Goal: Use online tool/utility: Use online tool/utility

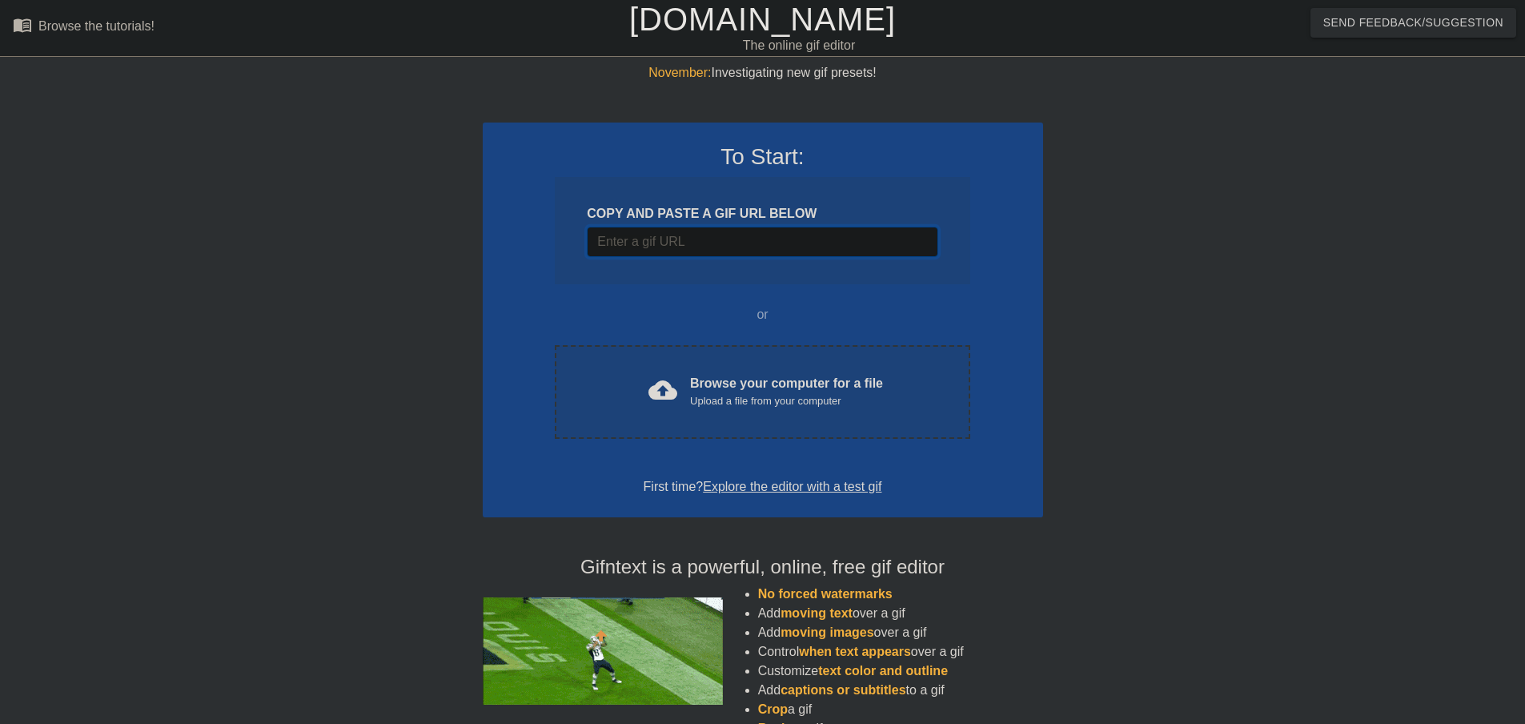
click at [629, 244] on input "Username" at bounding box center [762, 242] width 351 height 30
paste input "[URL][DOMAIN_NAME]"
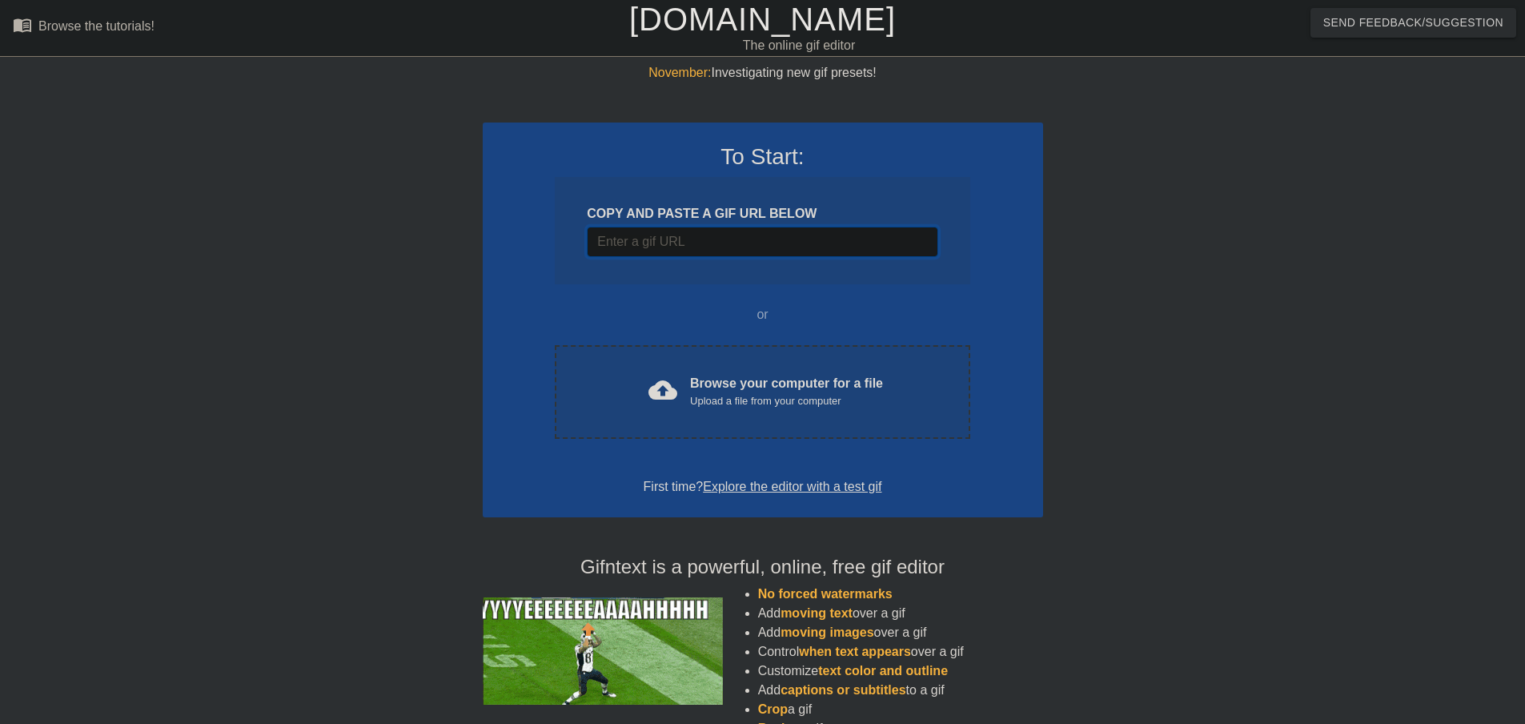
type input "[URL][DOMAIN_NAME]"
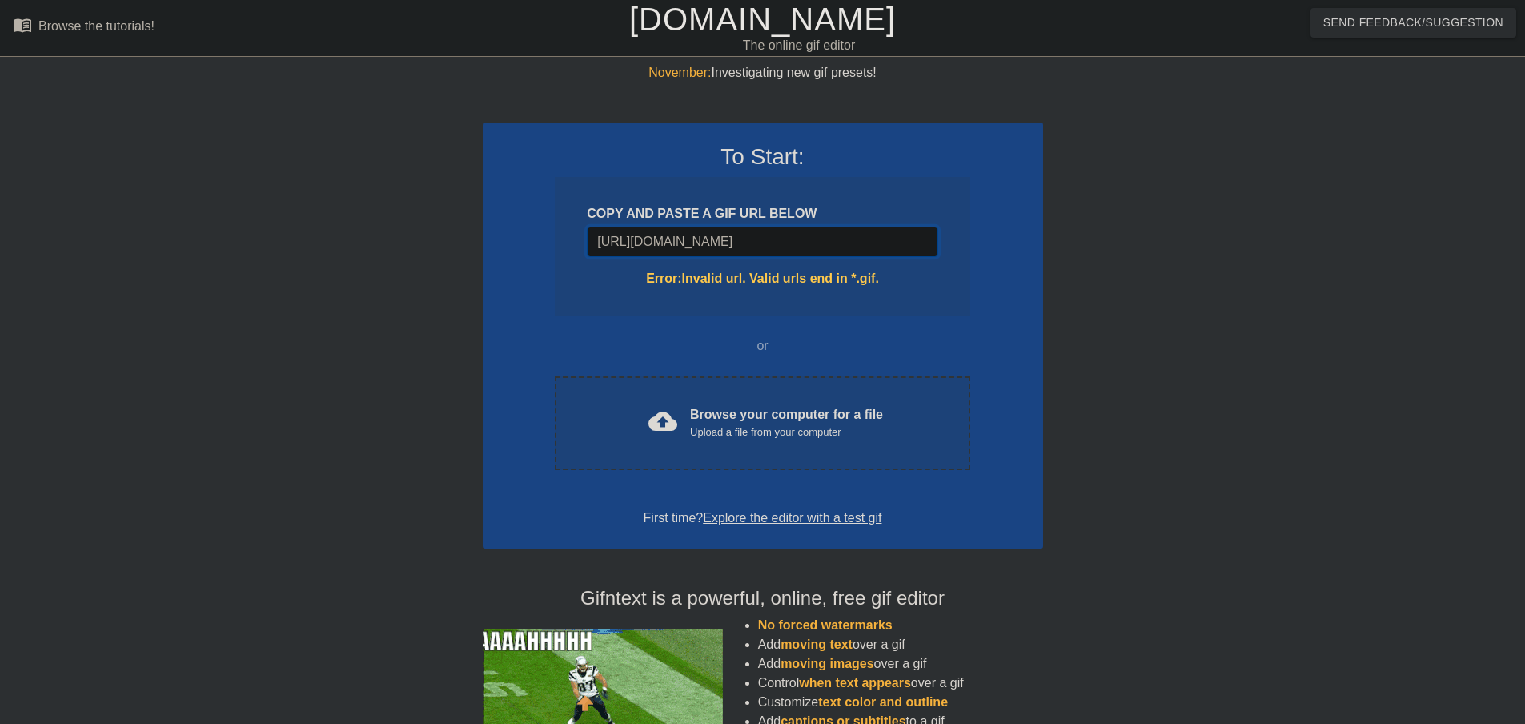
scroll to position [0, 47]
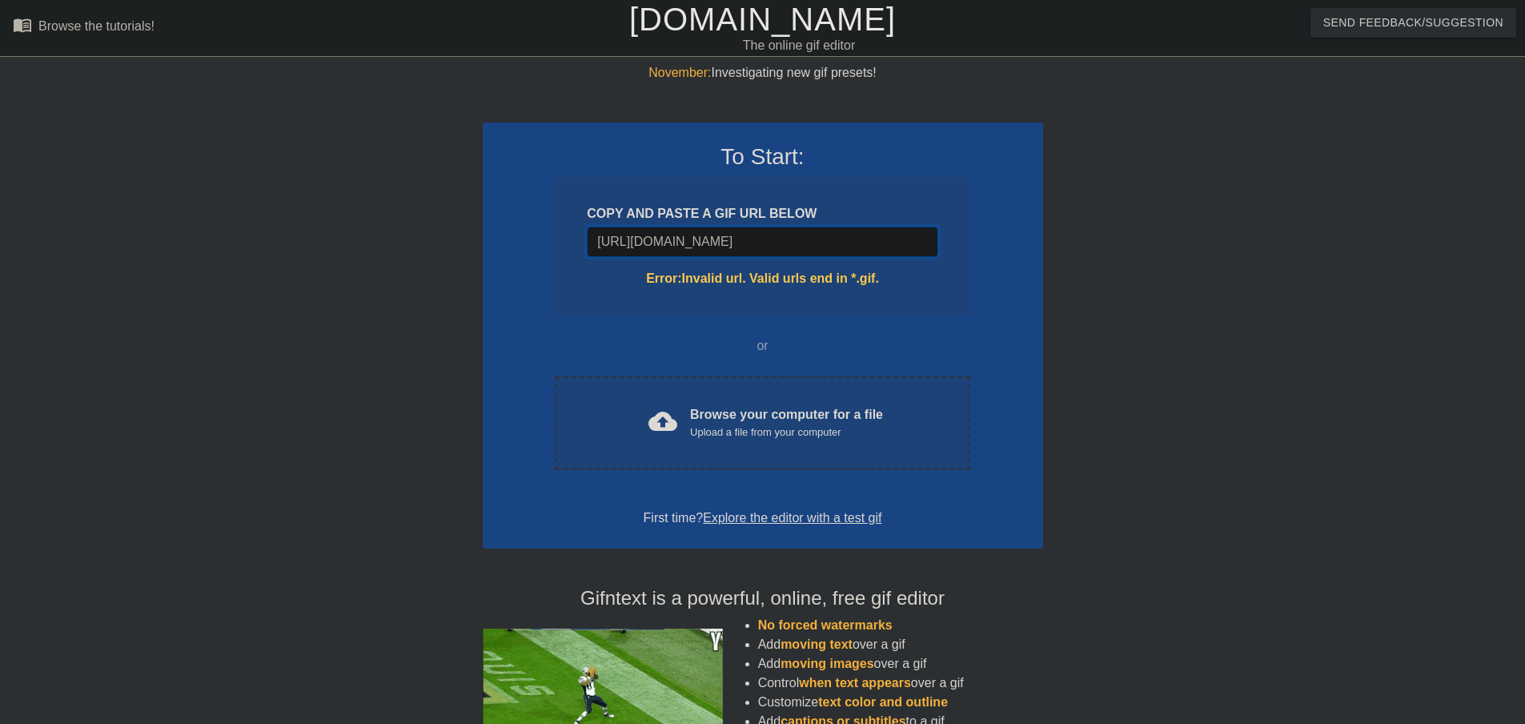
click at [862, 254] on input "[URL][DOMAIN_NAME]" at bounding box center [762, 242] width 351 height 30
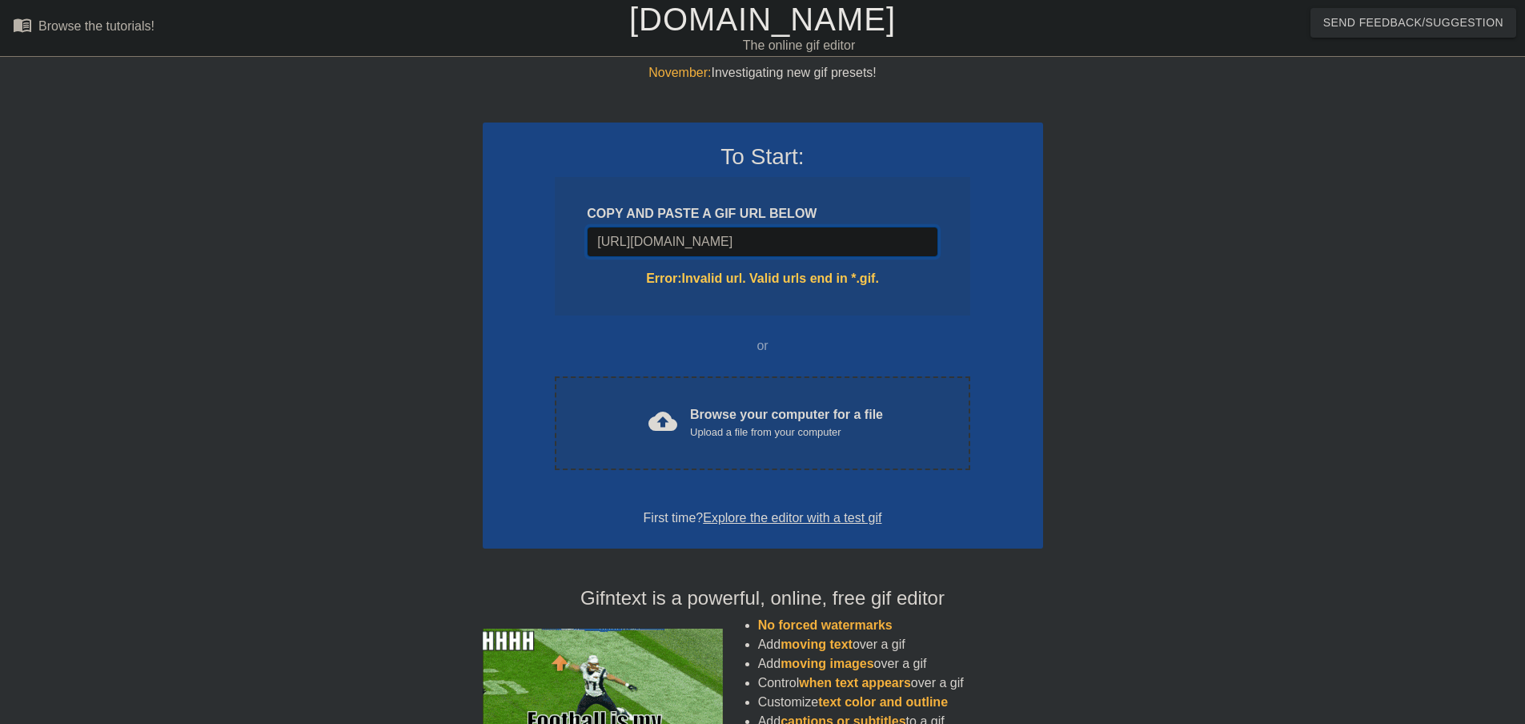
click at [862, 251] on input "[URL][DOMAIN_NAME]" at bounding box center [762, 242] width 351 height 30
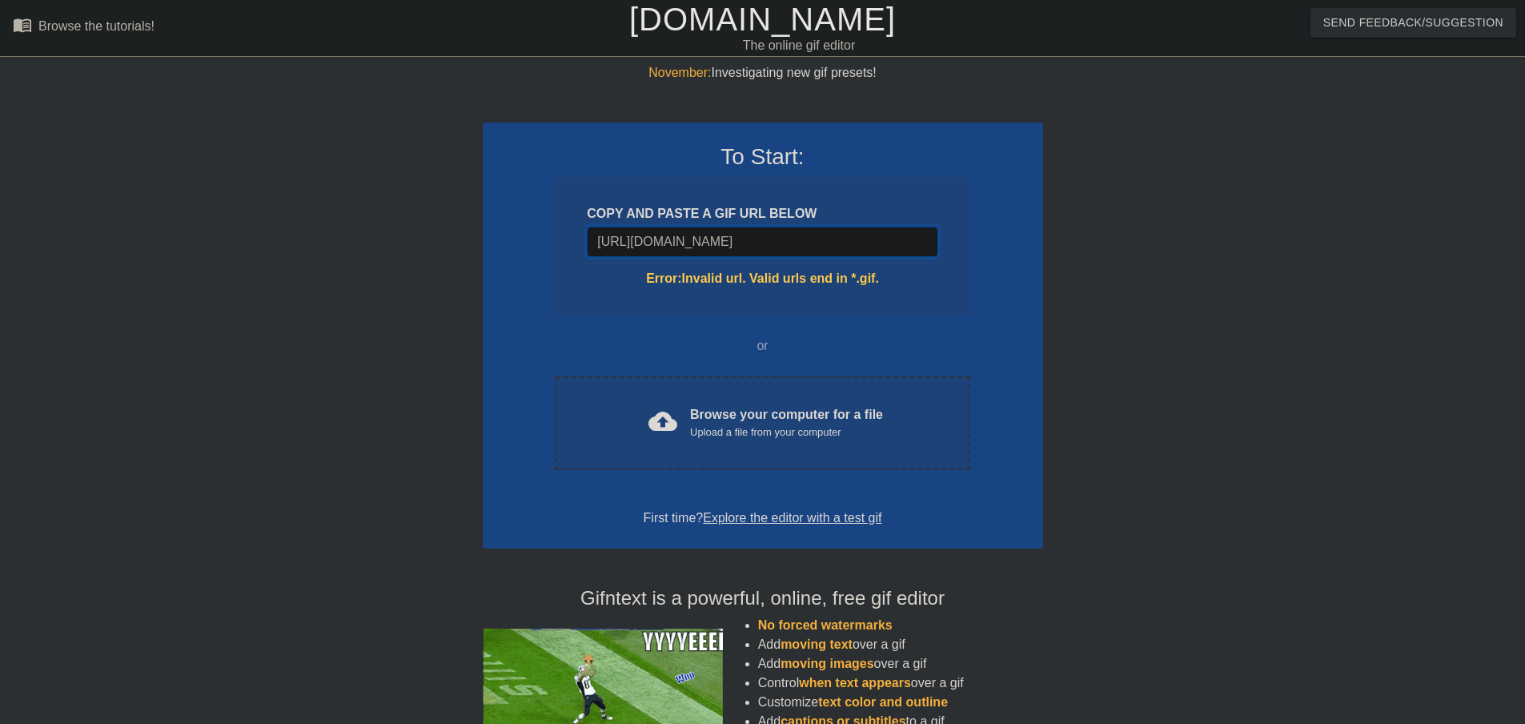
click at [862, 251] on input "[URL][DOMAIN_NAME]" at bounding box center [762, 242] width 351 height 30
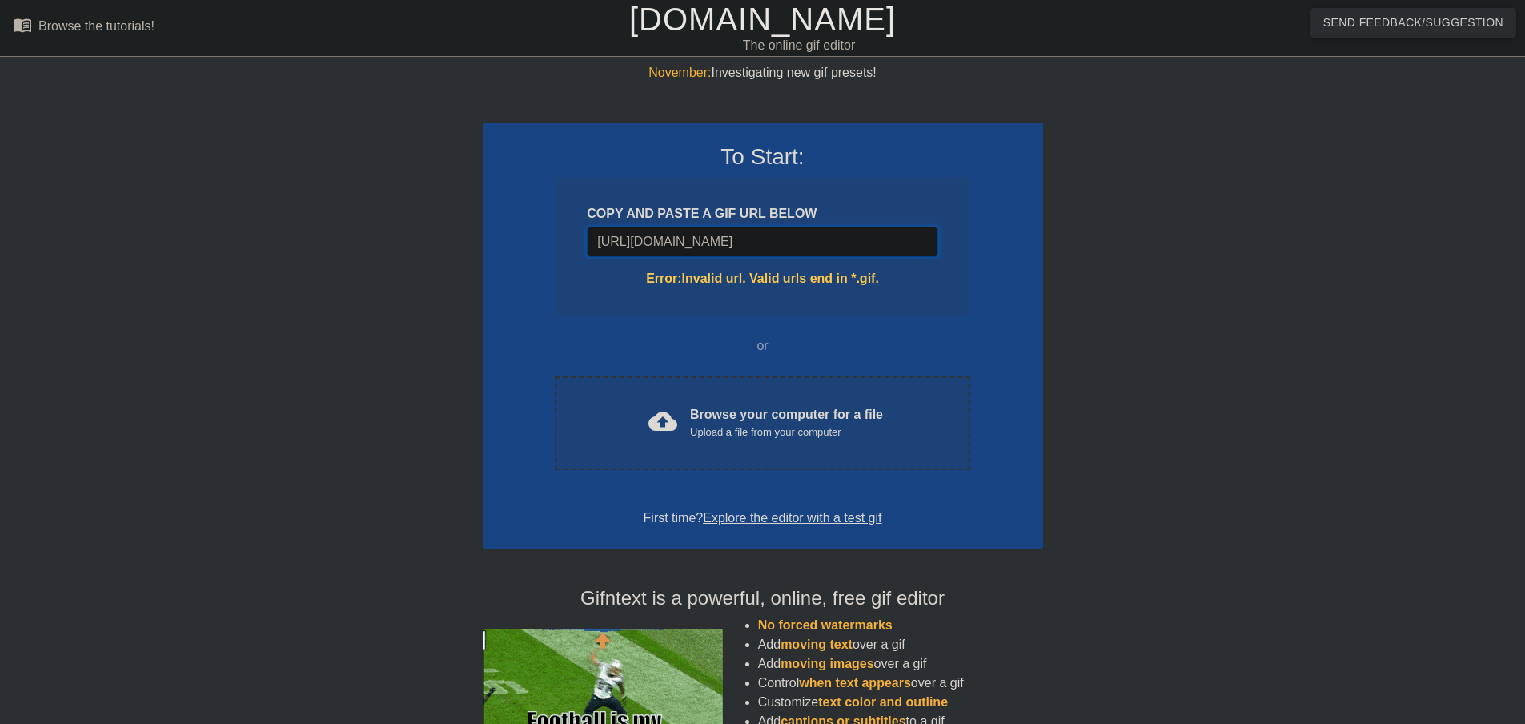
click at [862, 251] on input "[URL][DOMAIN_NAME]" at bounding box center [762, 242] width 351 height 30
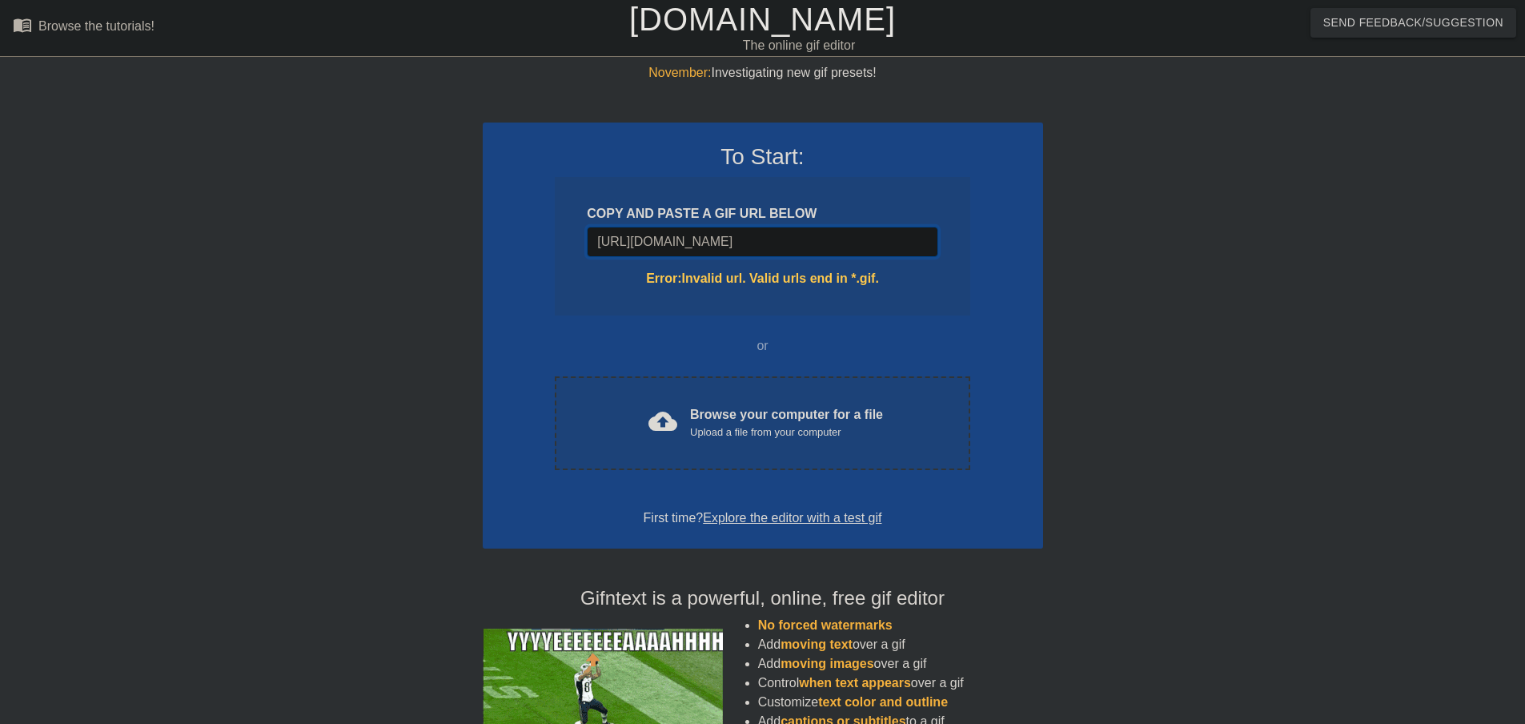
click at [862, 251] on input "[URL][DOMAIN_NAME]" at bounding box center [762, 242] width 351 height 30
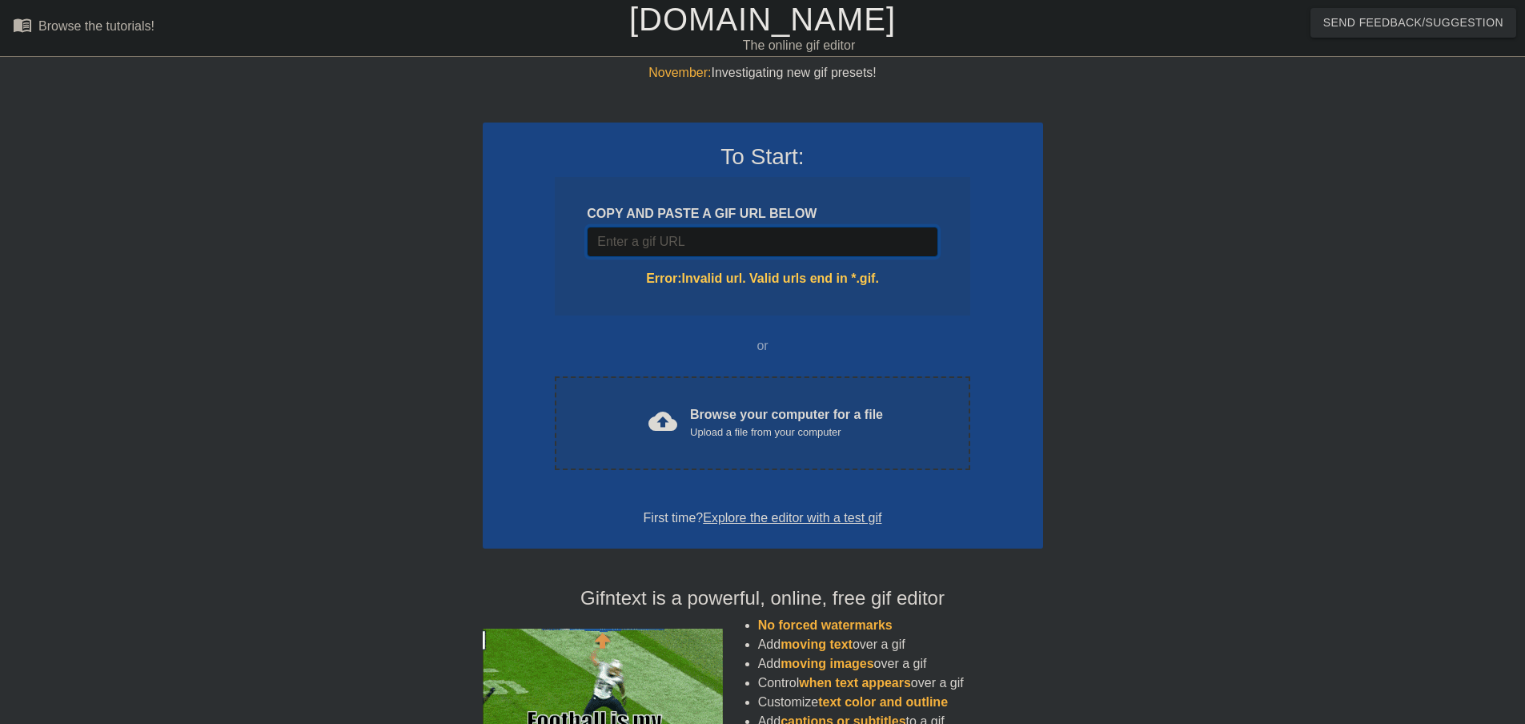
scroll to position [0, 0]
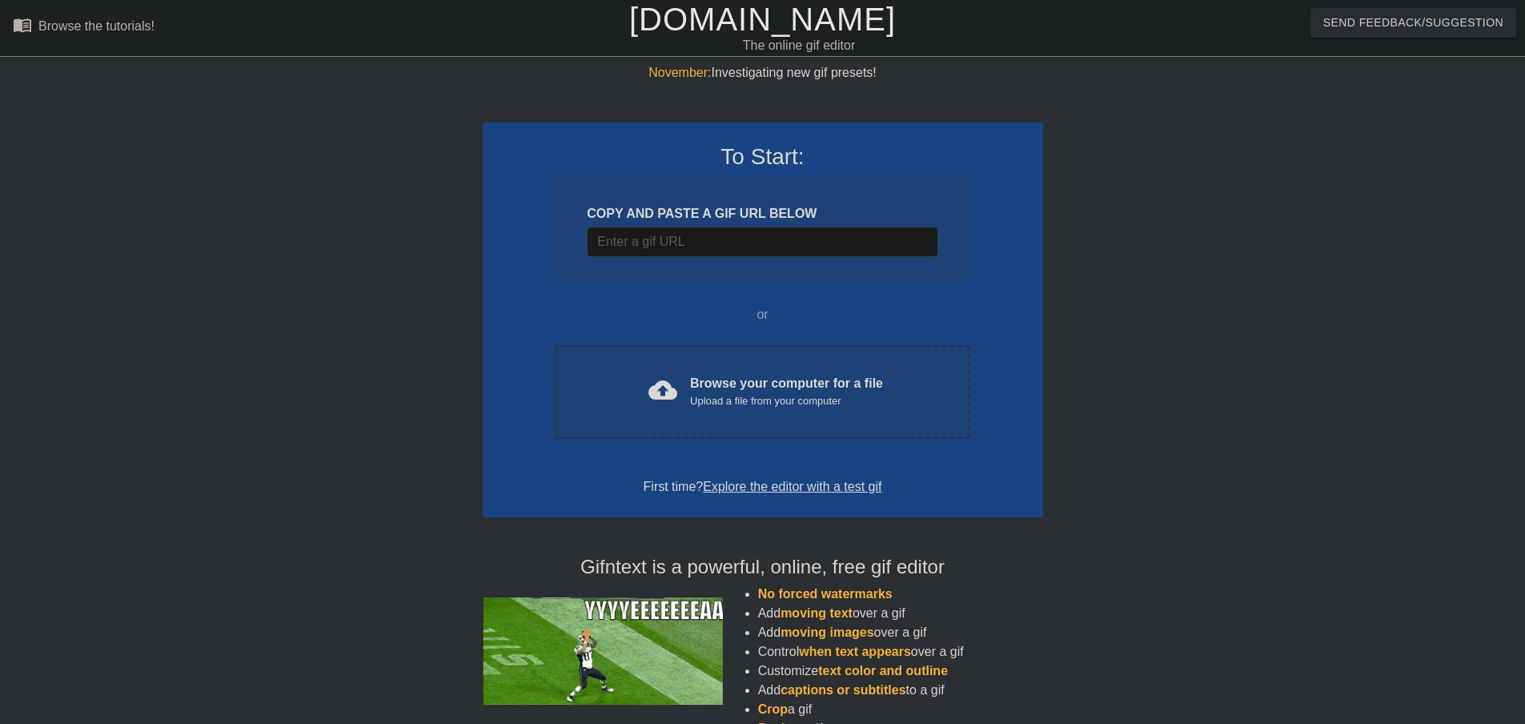
click at [534, 230] on div "To Start: COPY AND PASTE A GIF URL BELOW or cloud_upload Browse your computer f…" at bounding box center [763, 320] width 561 height 395
